Goal: Task Accomplishment & Management: Manage account settings

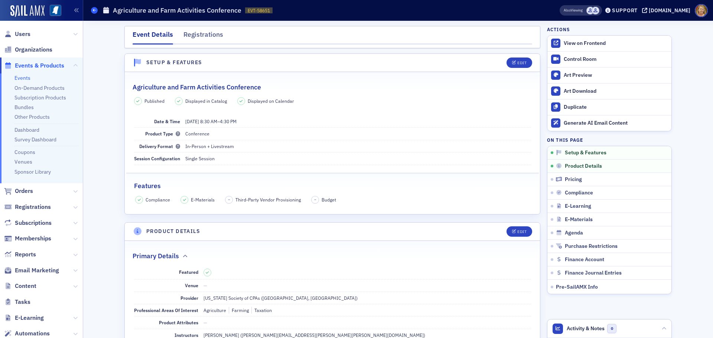
click at [95, 12] on icon at bounding box center [94, 10] width 3 height 3
